Goal: Book appointment/travel/reservation

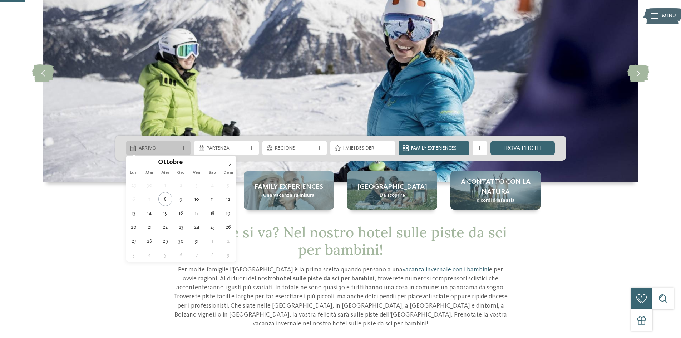
click at [176, 145] on span "Arrivo" at bounding box center [159, 148] width 40 height 7
click at [227, 161] on icon at bounding box center [229, 163] width 5 height 5
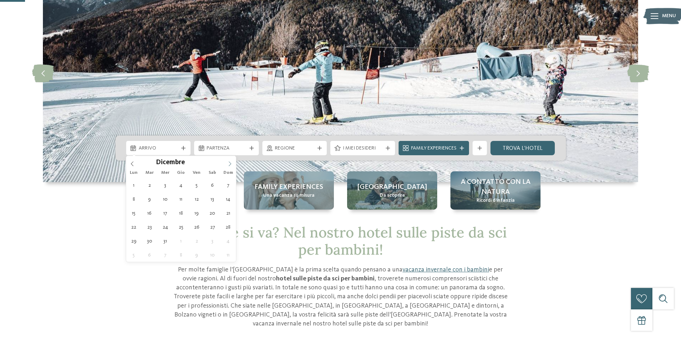
click at [227, 161] on icon at bounding box center [229, 163] width 5 height 5
type input "****"
click at [227, 161] on icon at bounding box center [229, 163] width 5 height 5
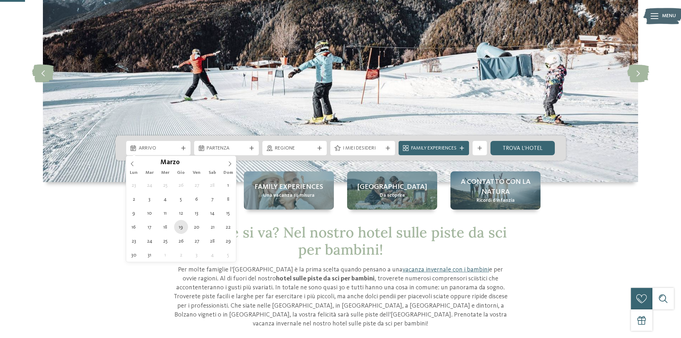
type div "19.03.2026"
type input "****"
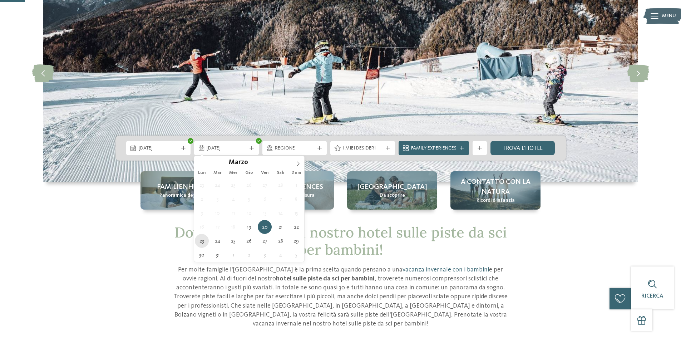
type div "23.03.2026"
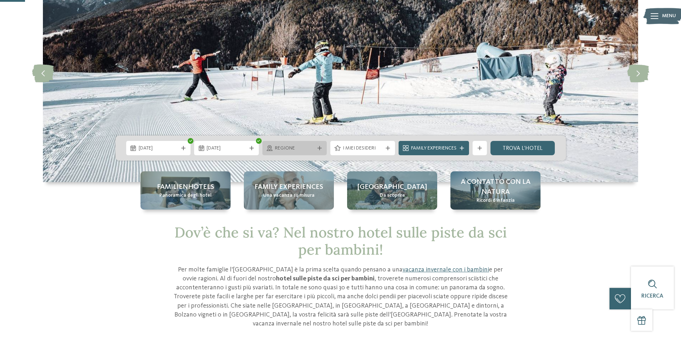
click at [316, 149] on div at bounding box center [319, 148] width 7 height 4
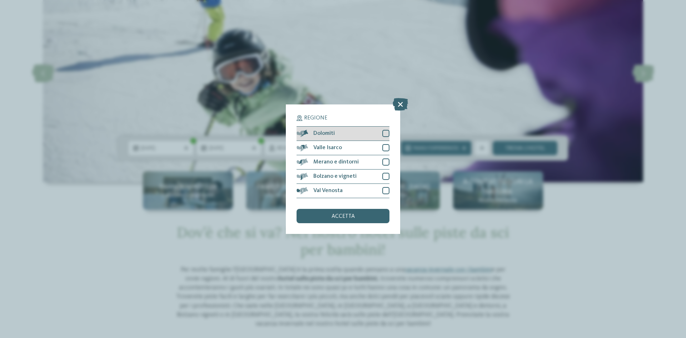
click at [385, 134] on div at bounding box center [386, 133] width 7 height 7
click at [387, 148] on div at bounding box center [386, 147] width 7 height 7
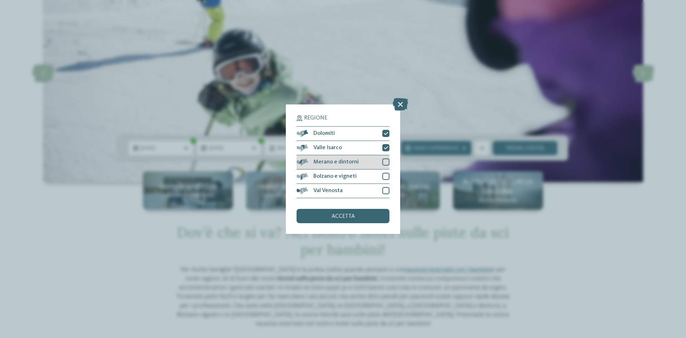
click at [388, 159] on div at bounding box center [386, 161] width 7 height 7
click at [386, 176] on div at bounding box center [386, 176] width 7 height 7
drag, startPoint x: 385, startPoint y: 190, endPoint x: 383, endPoint y: 201, distance: 10.9
click at [385, 190] on div at bounding box center [386, 190] width 7 height 7
click at [374, 213] on div "accetta" at bounding box center [343, 216] width 93 height 14
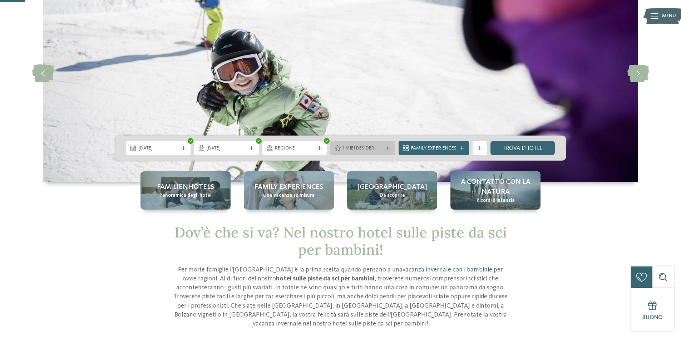
click at [355, 148] on span "I miei desideri" at bounding box center [363, 148] width 40 height 7
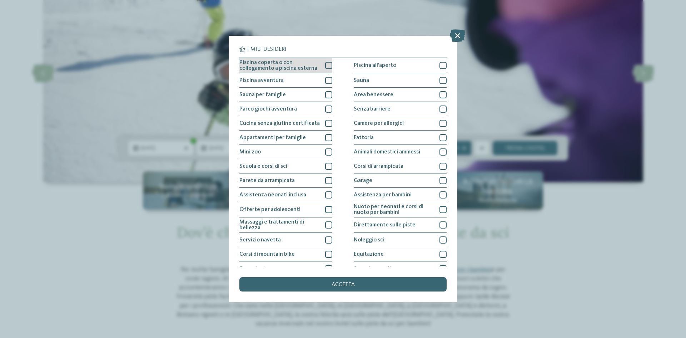
click at [327, 65] on div at bounding box center [328, 65] width 7 height 7
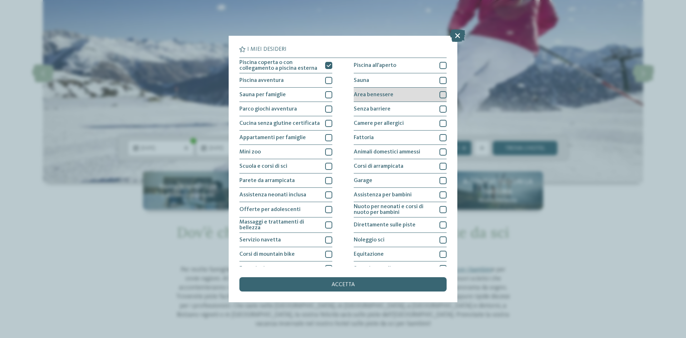
click at [440, 95] on div at bounding box center [443, 94] width 7 height 7
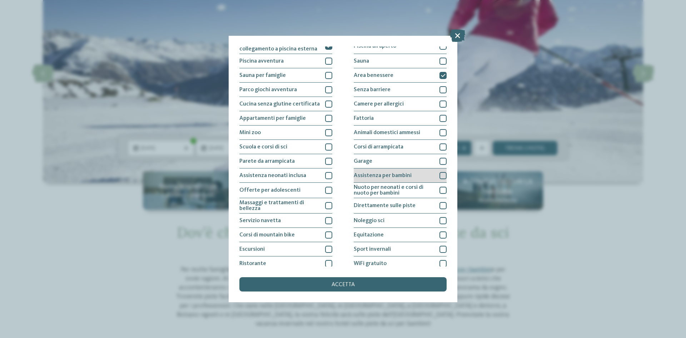
scroll to position [38, 0]
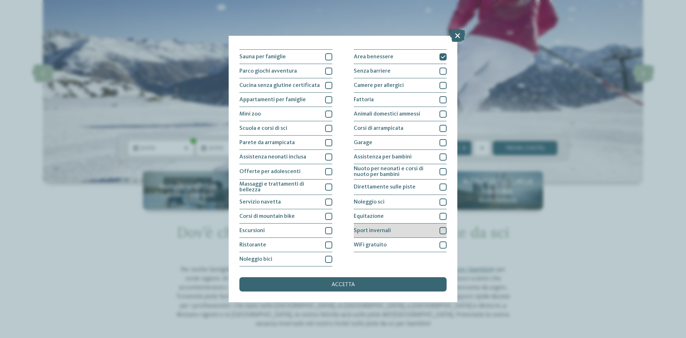
click at [440, 233] on div at bounding box center [443, 230] width 7 height 7
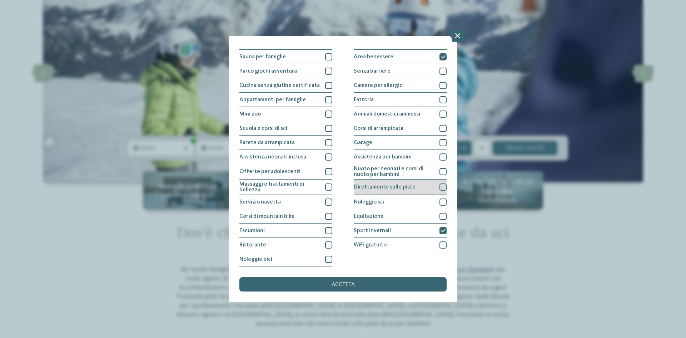
click at [440, 189] on div at bounding box center [443, 186] width 7 height 7
click at [440, 157] on div at bounding box center [443, 156] width 7 height 7
click at [440, 143] on div at bounding box center [443, 142] width 7 height 7
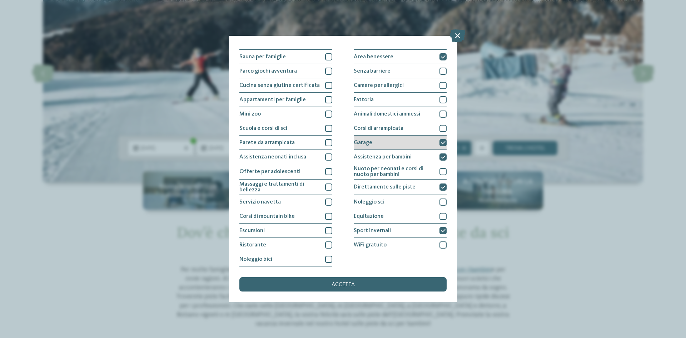
click at [441, 143] on icon at bounding box center [443, 143] width 5 height 4
click at [327, 129] on div at bounding box center [328, 128] width 7 height 7
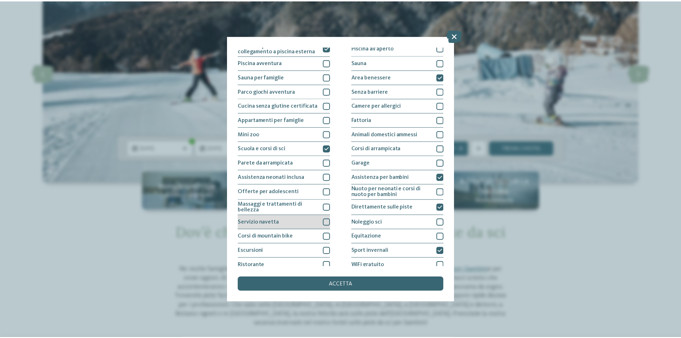
scroll to position [0, 0]
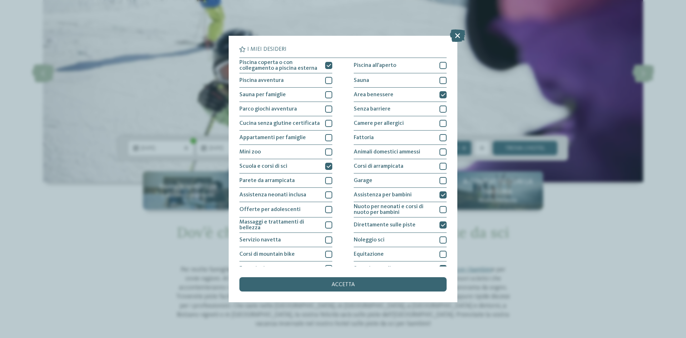
click at [347, 283] on span "accetta" at bounding box center [343, 285] width 23 height 6
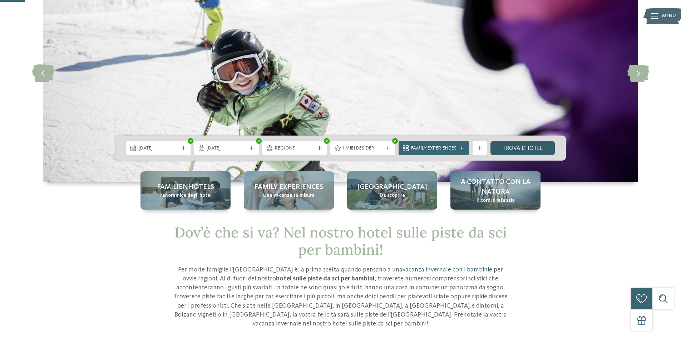
click at [531, 150] on link "trova l’hotel" at bounding box center [523, 148] width 65 height 14
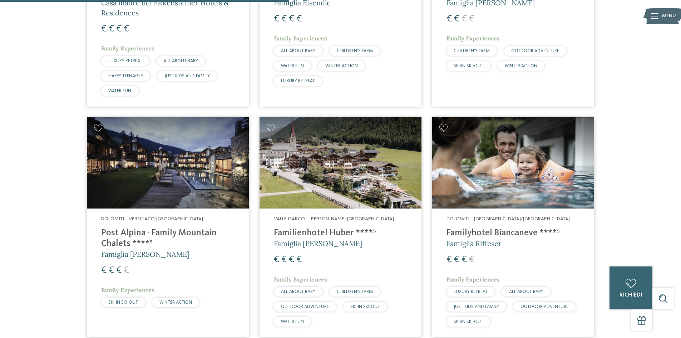
scroll to position [521, 0]
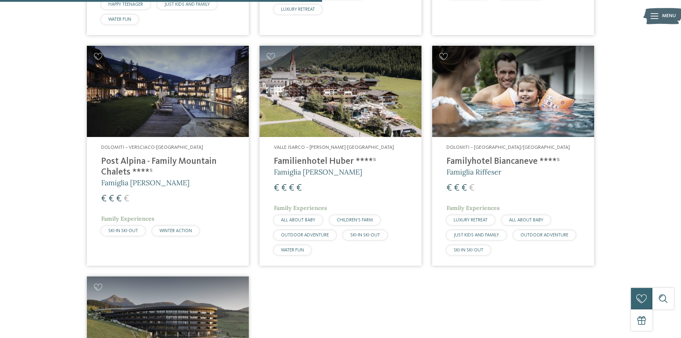
click at [164, 161] on h4 "Post Alpina - Family Mountain Chalets ****ˢ" at bounding box center [167, 166] width 133 height 21
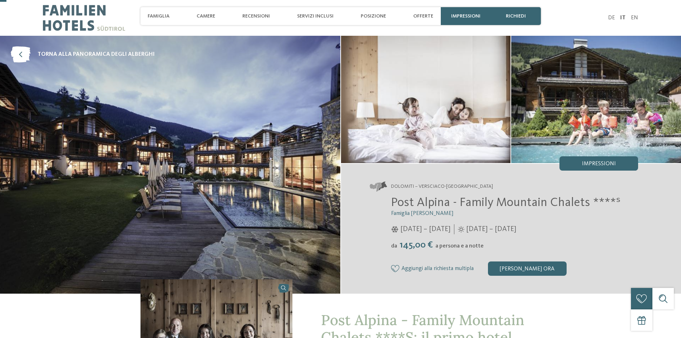
scroll to position [107, 0]
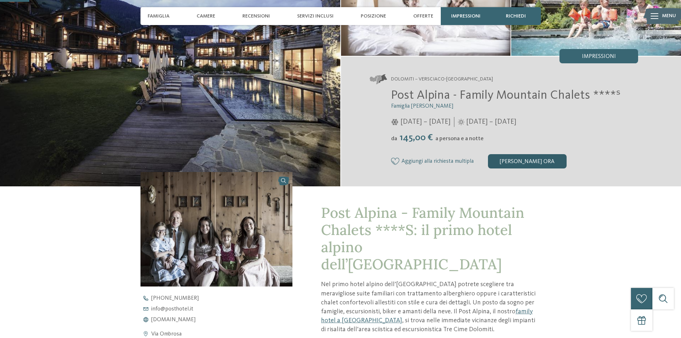
click at [528, 164] on div "[PERSON_NAME] ora" at bounding box center [527, 161] width 79 height 14
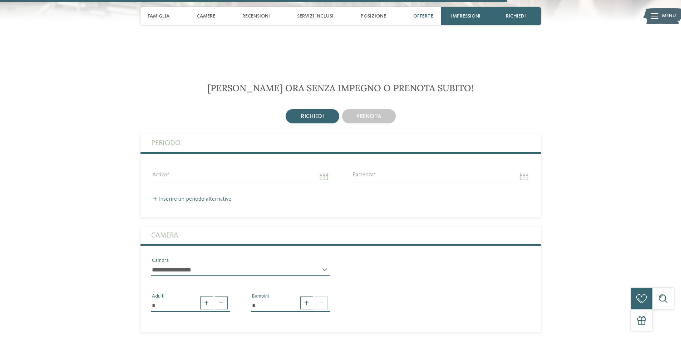
scroll to position [1861, 0]
